Goal: Complete application form

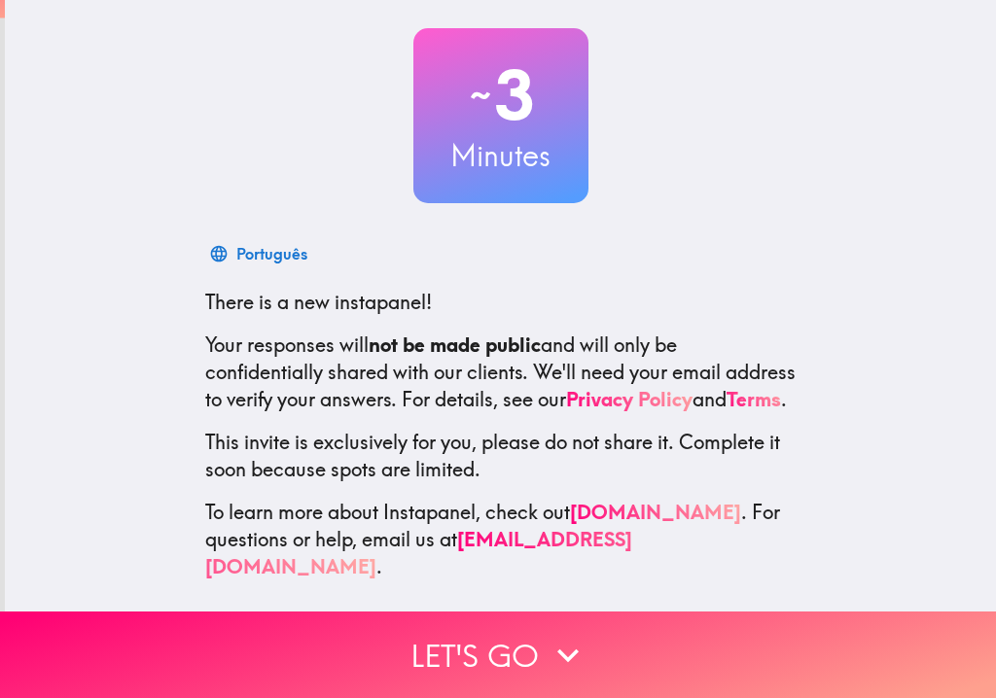
scroll to position [96, 0]
click at [563, 664] on icon "button" at bounding box center [567, 655] width 43 height 43
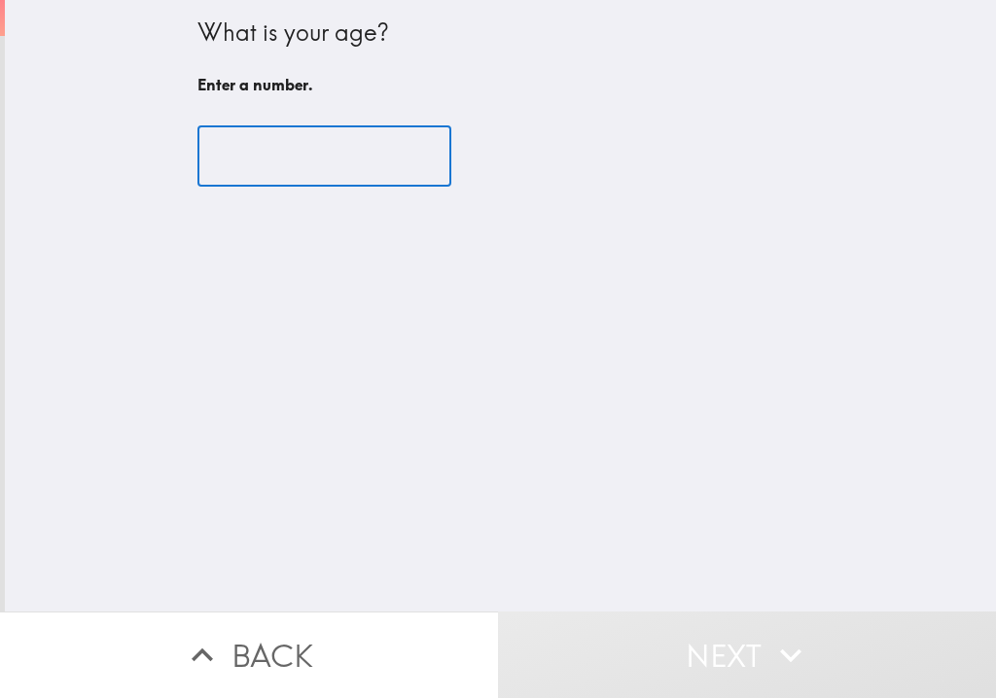
click at [381, 162] on input "number" at bounding box center [324, 156] width 254 height 60
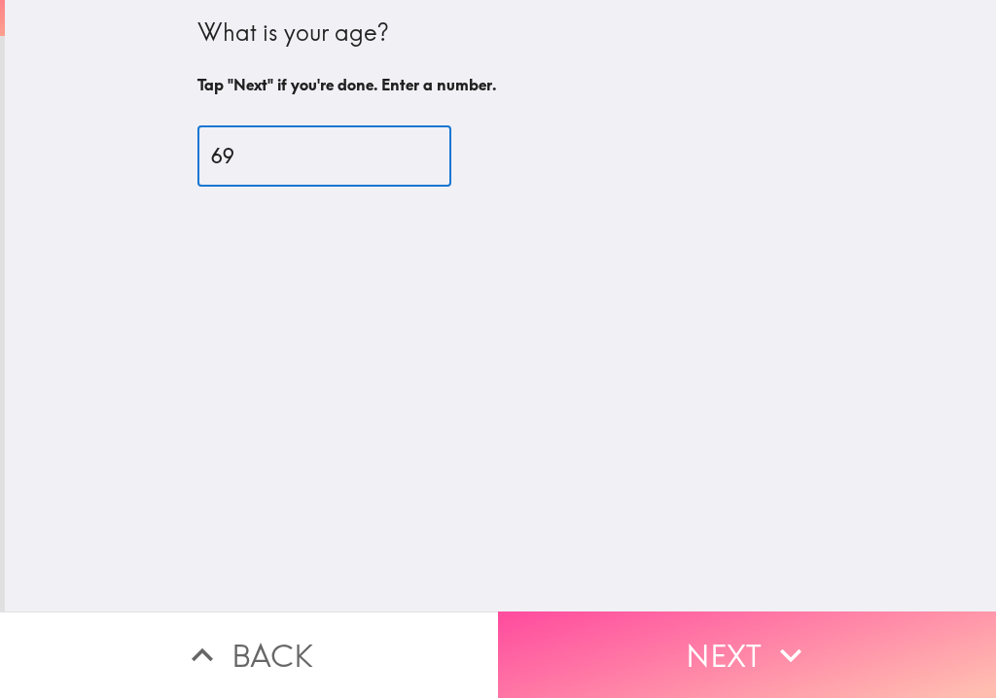
type input "69"
click at [779, 668] on icon "button" at bounding box center [790, 655] width 43 height 43
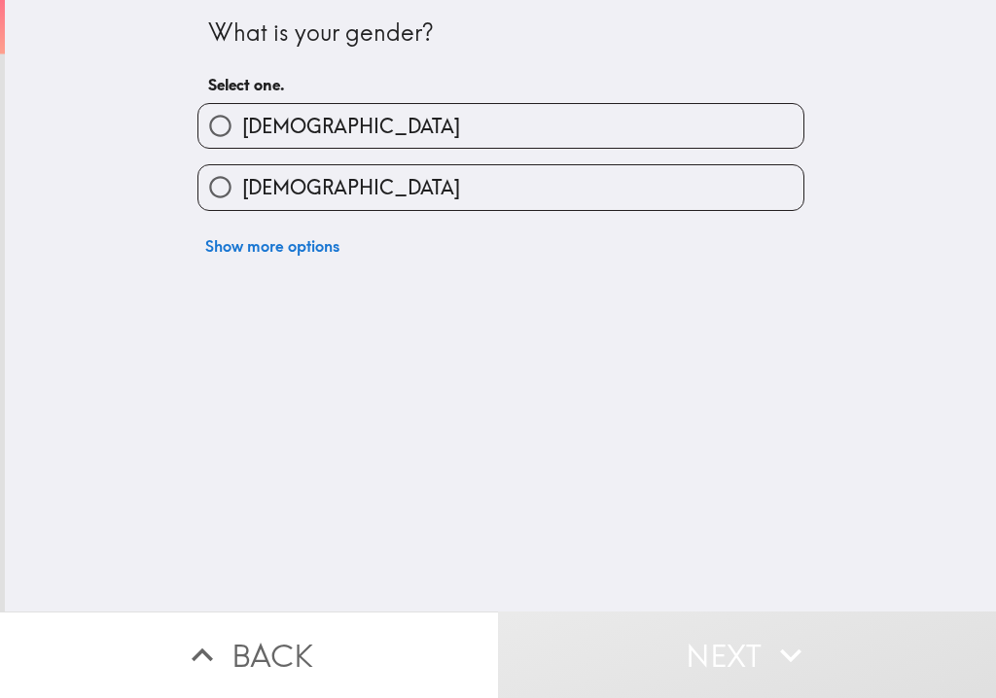
click at [224, 121] on input "[DEMOGRAPHIC_DATA]" at bounding box center [220, 126] width 44 height 44
radio input "true"
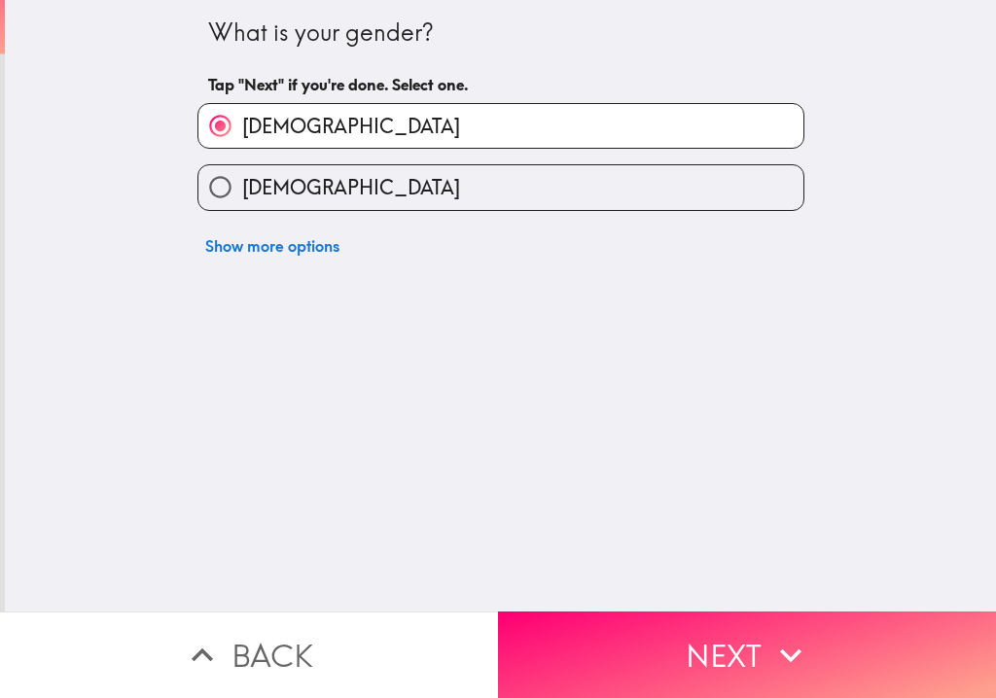
click at [756, 648] on button "Next" at bounding box center [747, 655] width 498 height 87
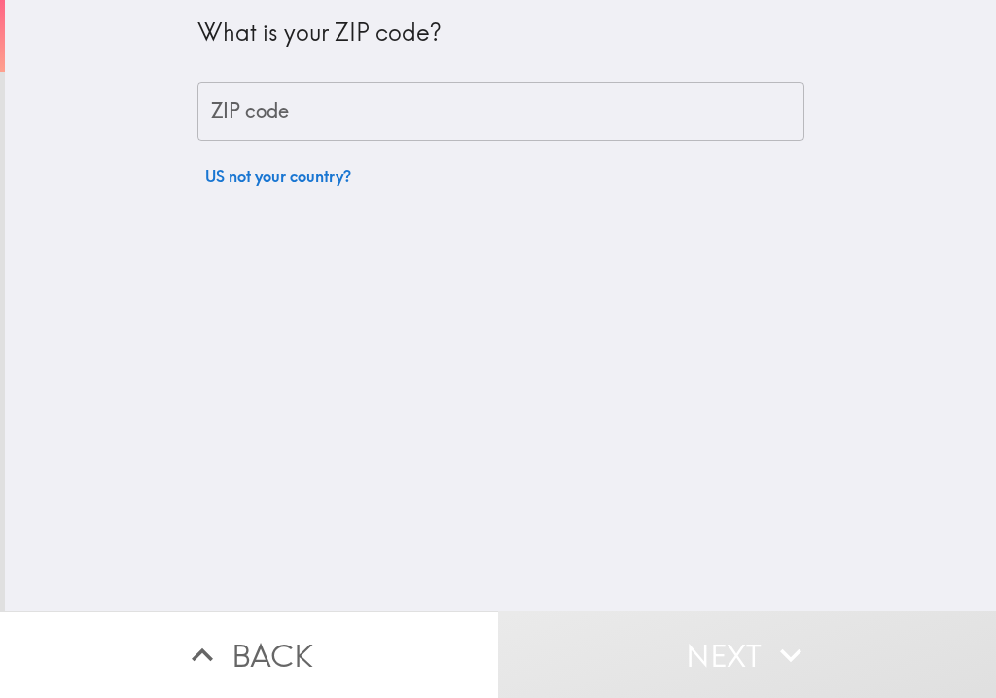
click at [510, 109] on input "ZIP code" at bounding box center [500, 112] width 607 height 60
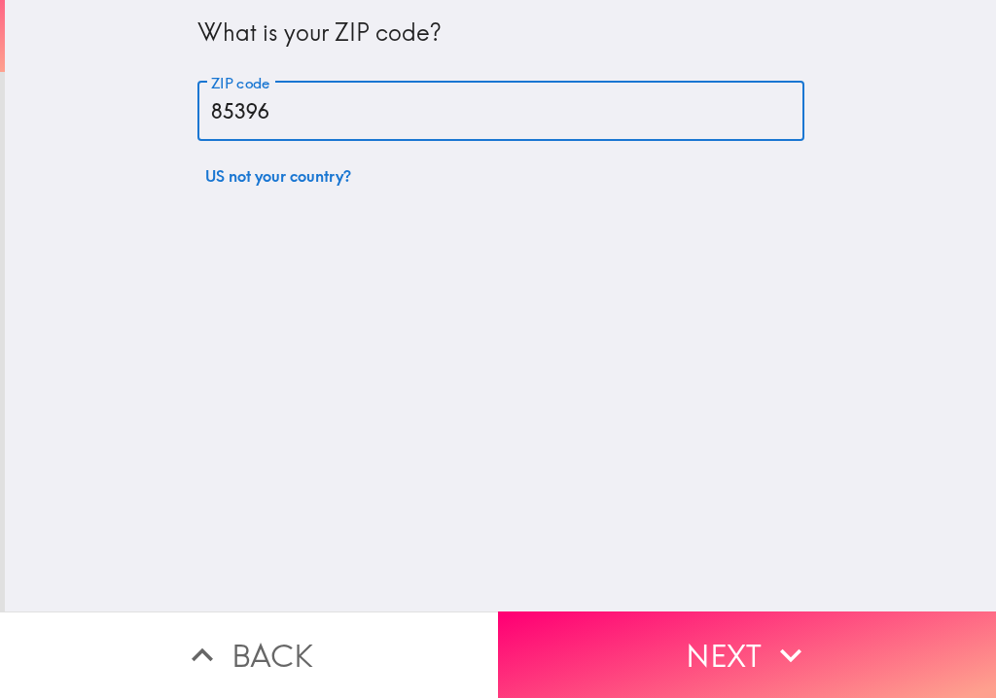
type input "85396"
click at [793, 652] on icon "button" at bounding box center [790, 655] width 43 height 43
